Goal: Ask a question

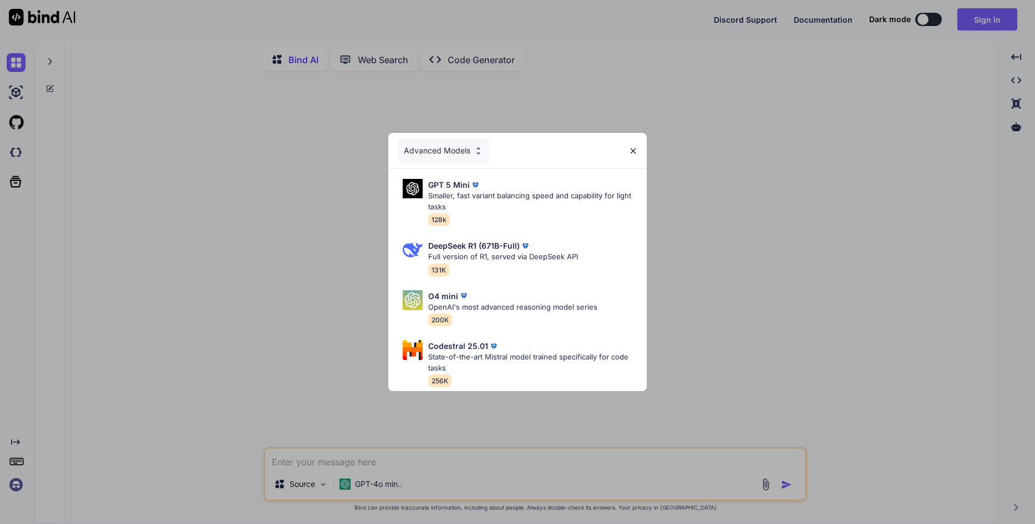
click at [471, 147] on div "Advanced Models" at bounding box center [443, 151] width 93 height 24
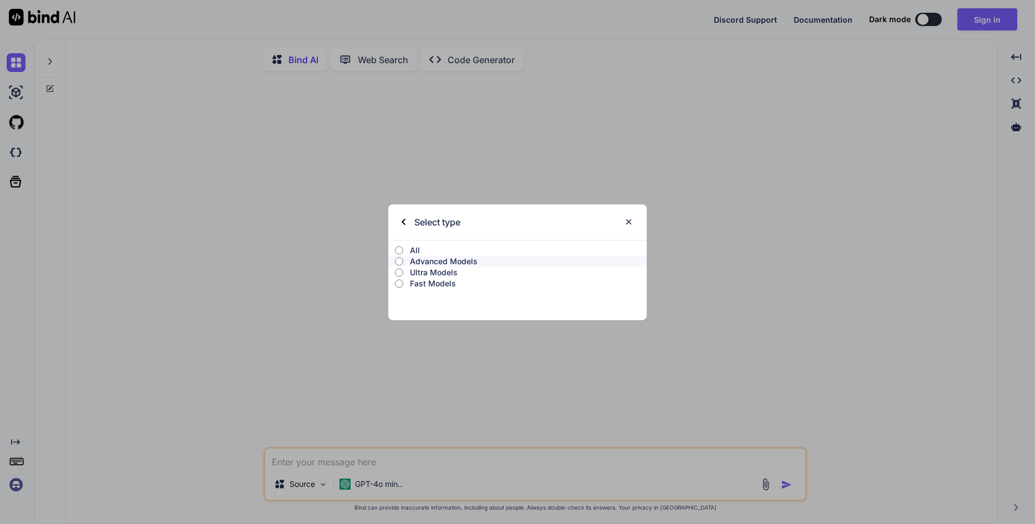
click at [402, 263] on input "Advanced Models" at bounding box center [399, 261] width 8 height 9
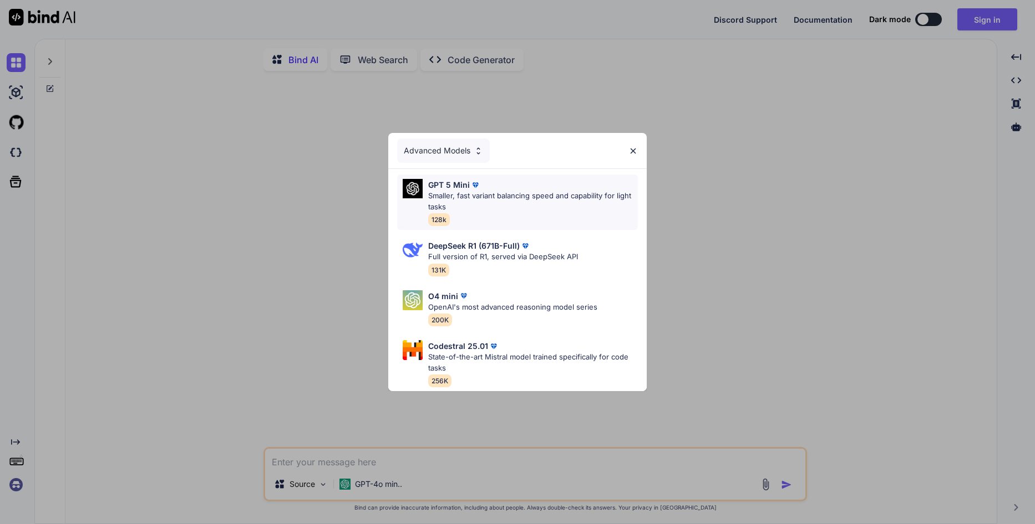
click at [524, 191] on p "Smaller, fast variant balancing speed and capability for light tasks" at bounding box center [533, 202] width 210 height 22
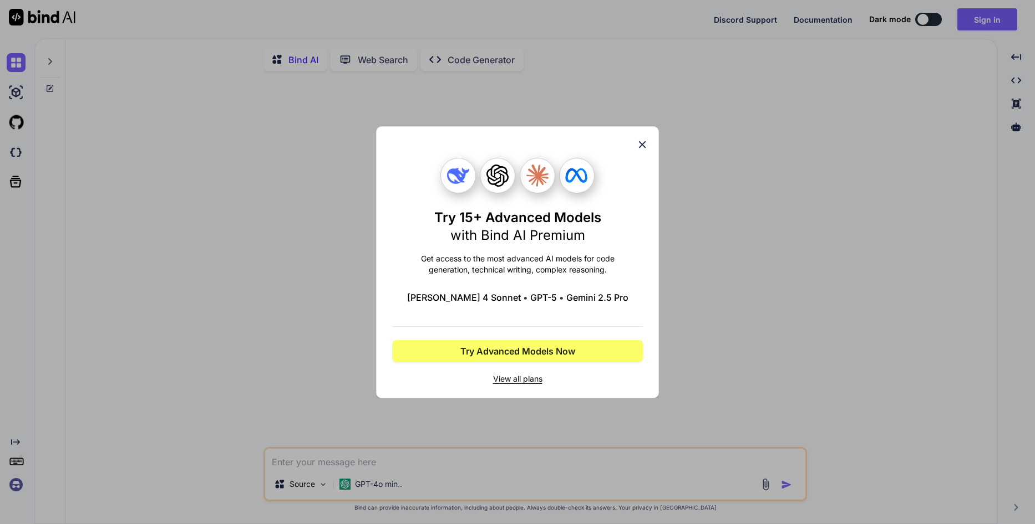
click at [642, 144] on icon at bounding box center [642, 145] width 12 height 12
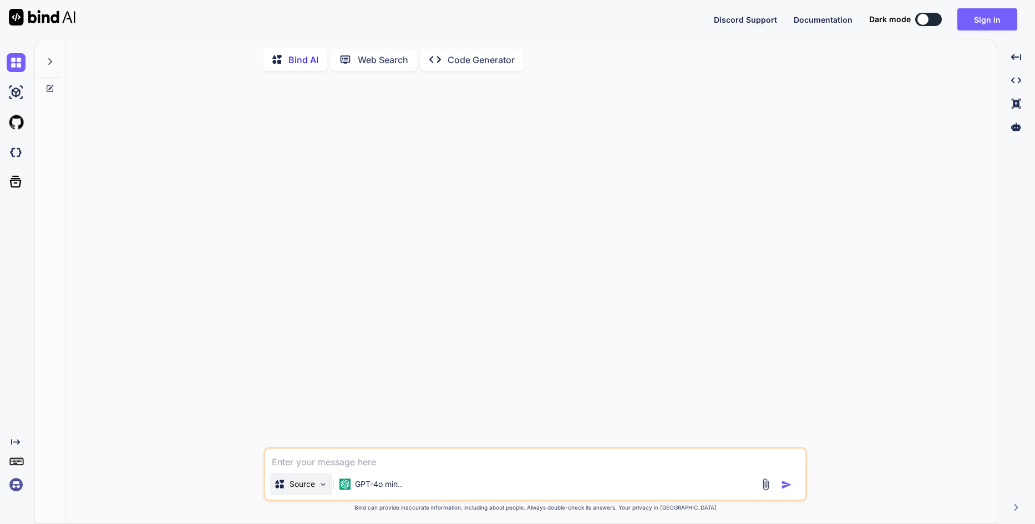
click at [322, 484] on img at bounding box center [322, 484] width 9 height 9
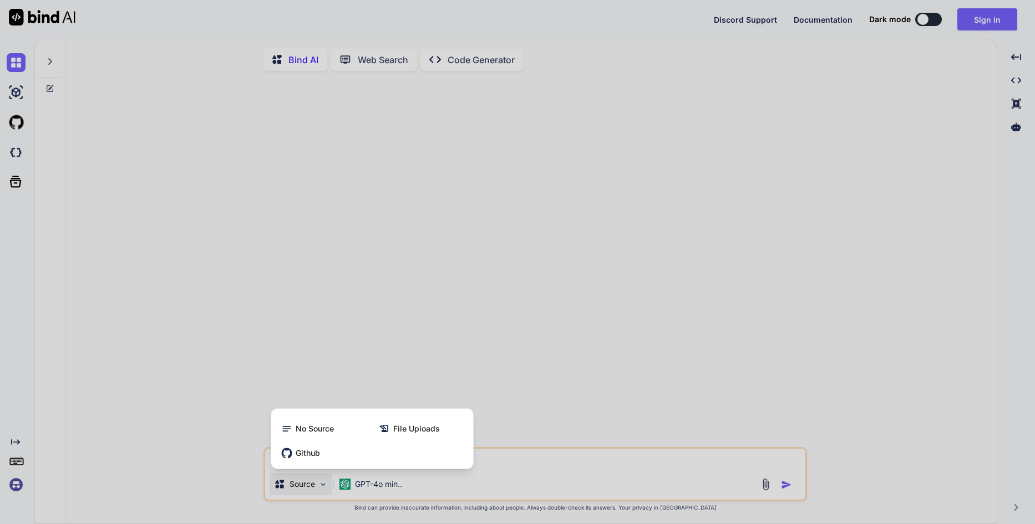
click at [547, 457] on div at bounding box center [517, 262] width 1035 height 524
type textarea "x"
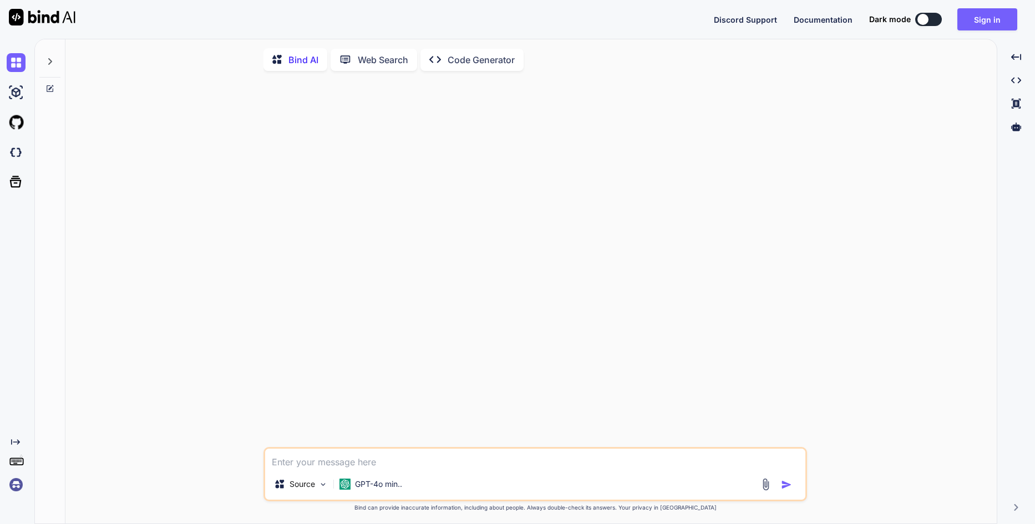
click at [549, 466] on textarea at bounding box center [535, 459] width 540 height 20
click at [452, 464] on textarea at bounding box center [535, 459] width 540 height 20
paste textarea "lo ipsum dolorsi ametc adipisc eli sed doeiusm? tempor incid utlabo et dolorem …"
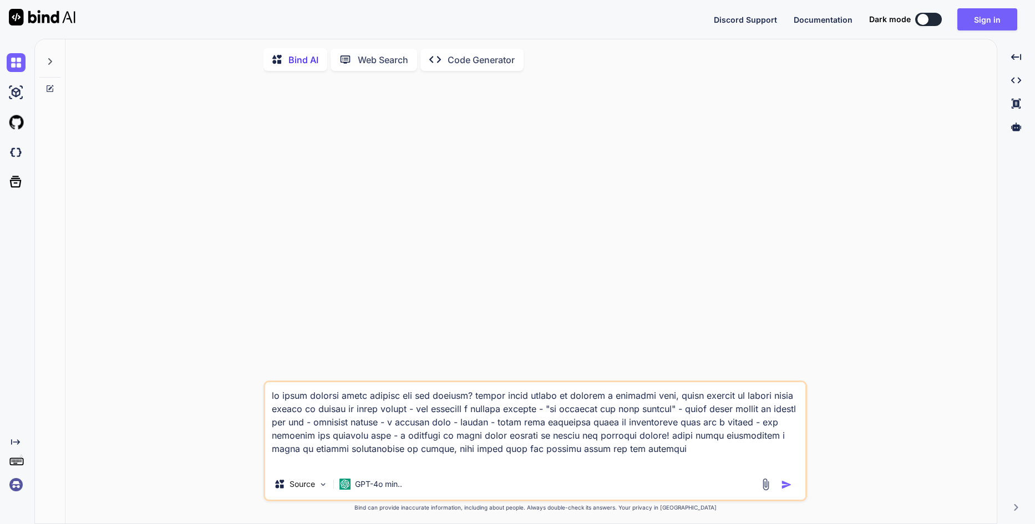
type textarea "lo ipsum dolorsi ametc adipisc eli sed doeiusm? tempor incid utlabo et dolorem …"
click at [790, 487] on img "button" at bounding box center [786, 485] width 11 height 11
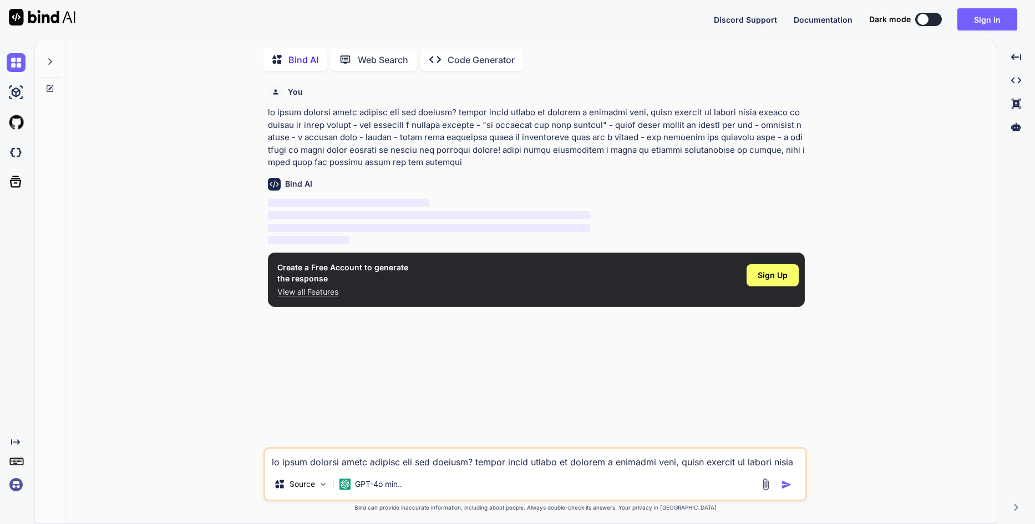
scroll to position [4, 0]
